Goal: Task Accomplishment & Management: Manage account settings

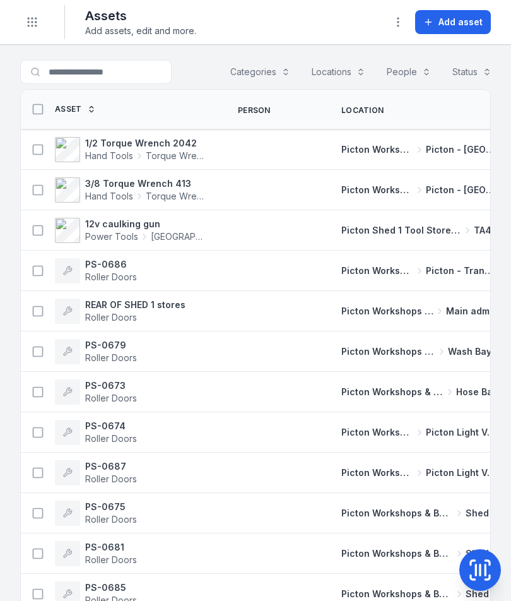
click at [139, 56] on main "Search for assets Categories Locations People Status Table ***** Asset Person L…" at bounding box center [255, 323] width 511 height 556
click at [140, 73] on input "Search for assets" at bounding box center [121, 72] width 202 height 24
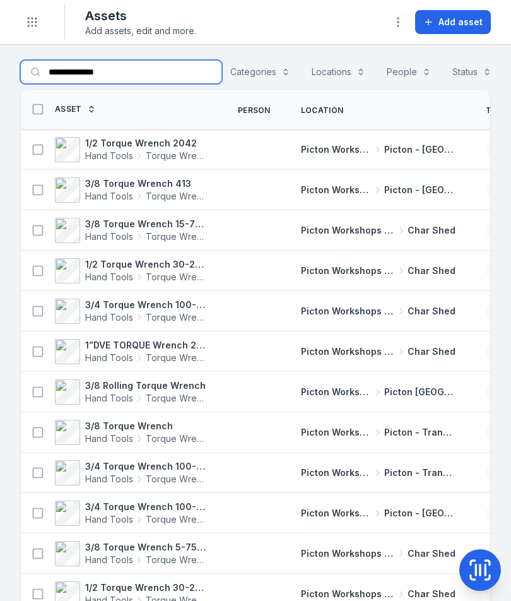
type input "**********"
click at [144, 352] on div "Hand Tools Torque Wrench" at bounding box center [146, 357] width 122 height 13
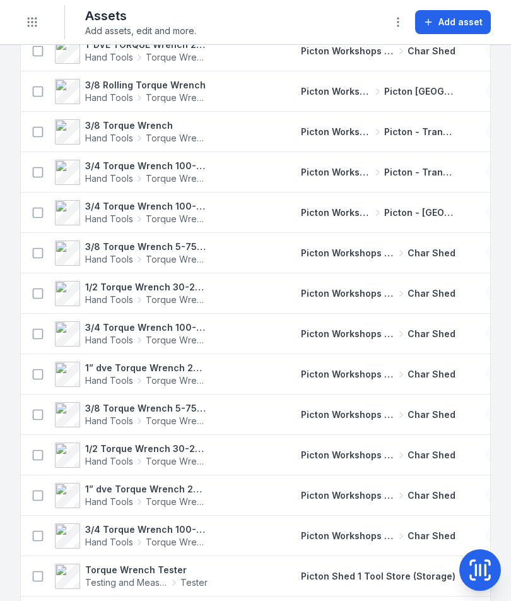
scroll to position [303, 0]
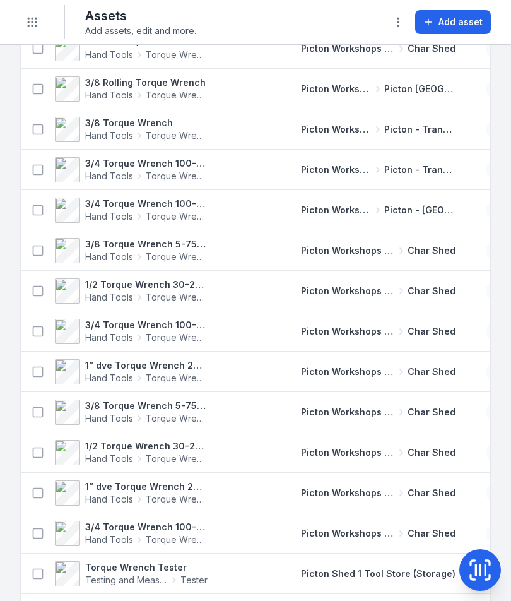
click at [129, 252] on span "Hand Tools" at bounding box center [109, 256] width 48 height 13
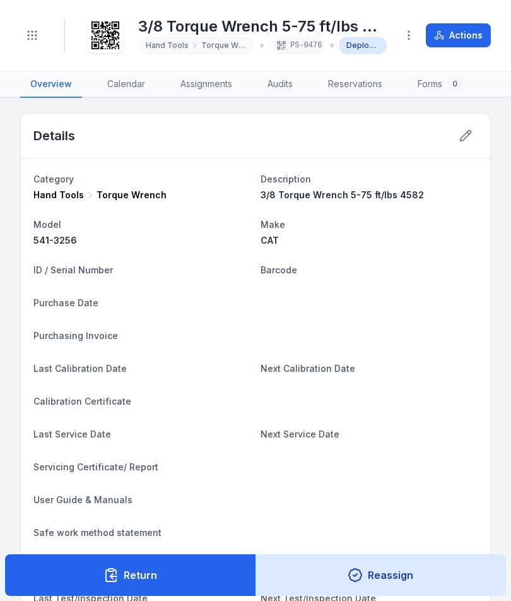
click at [466, 143] on button at bounding box center [466, 136] width 24 height 24
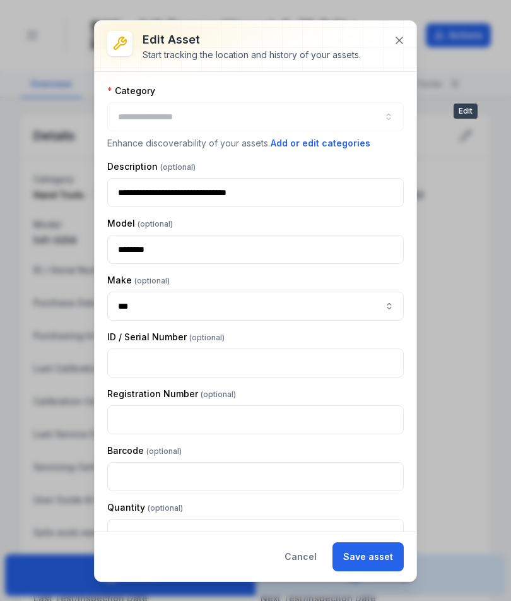
type input "**********"
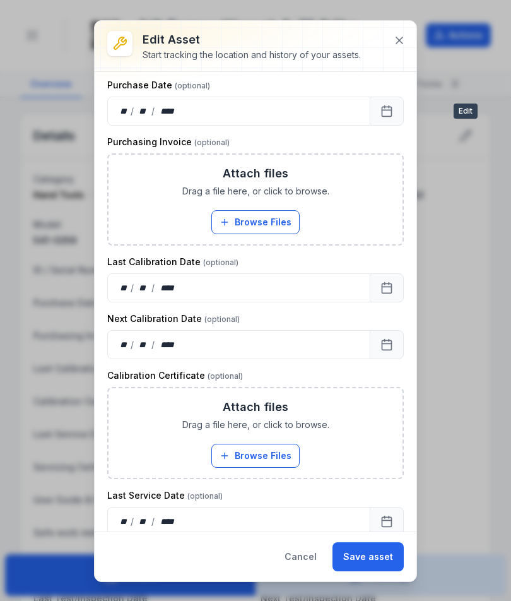
scroll to position [364, 0]
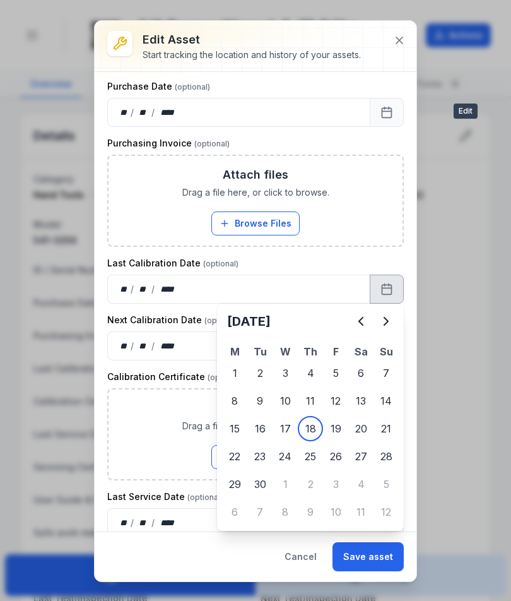
click at [354, 322] on icon "Previous" at bounding box center [360, 320] width 15 height 15
click at [354, 319] on icon "Previous" at bounding box center [360, 320] width 15 height 15
click at [354, 315] on icon "Previous" at bounding box center [360, 320] width 15 height 15
click at [353, 312] on button "Previous" at bounding box center [360, 320] width 25 height 25
click at [351, 312] on button "Previous" at bounding box center [360, 320] width 25 height 25
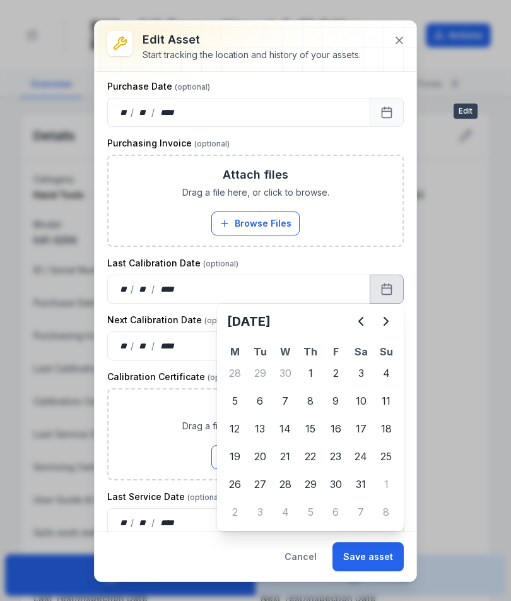
click at [357, 324] on icon "Previous" at bounding box center [360, 320] width 15 height 15
click at [360, 320] on icon "Previous" at bounding box center [361, 321] width 4 height 8
click at [242, 457] on button "Browse Files" at bounding box center [255, 457] width 88 height 24
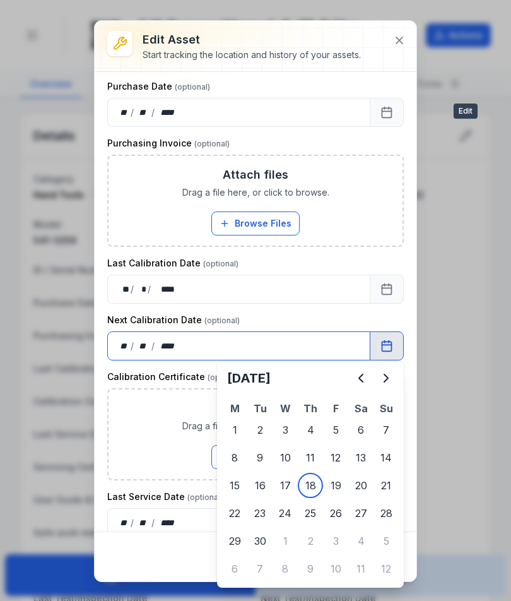
click at [280, 478] on div "Attach files Drag a file here, or click to browse. Browse Files Take Photos" at bounding box center [255, 434] width 294 height 90
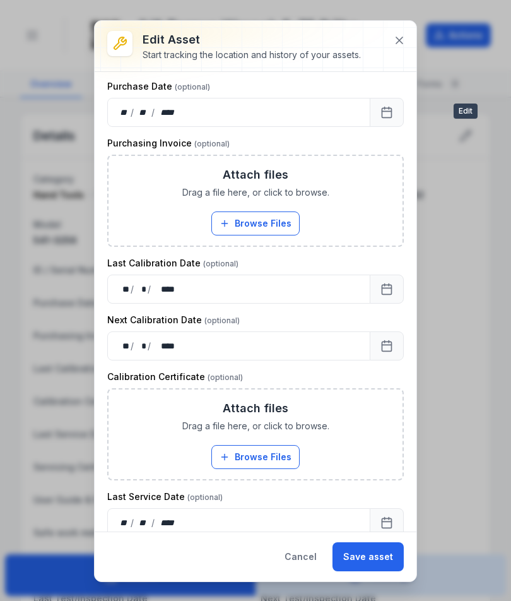
click at [378, 555] on button "Save asset" at bounding box center [367, 556] width 71 height 29
